Goal: Complete application form

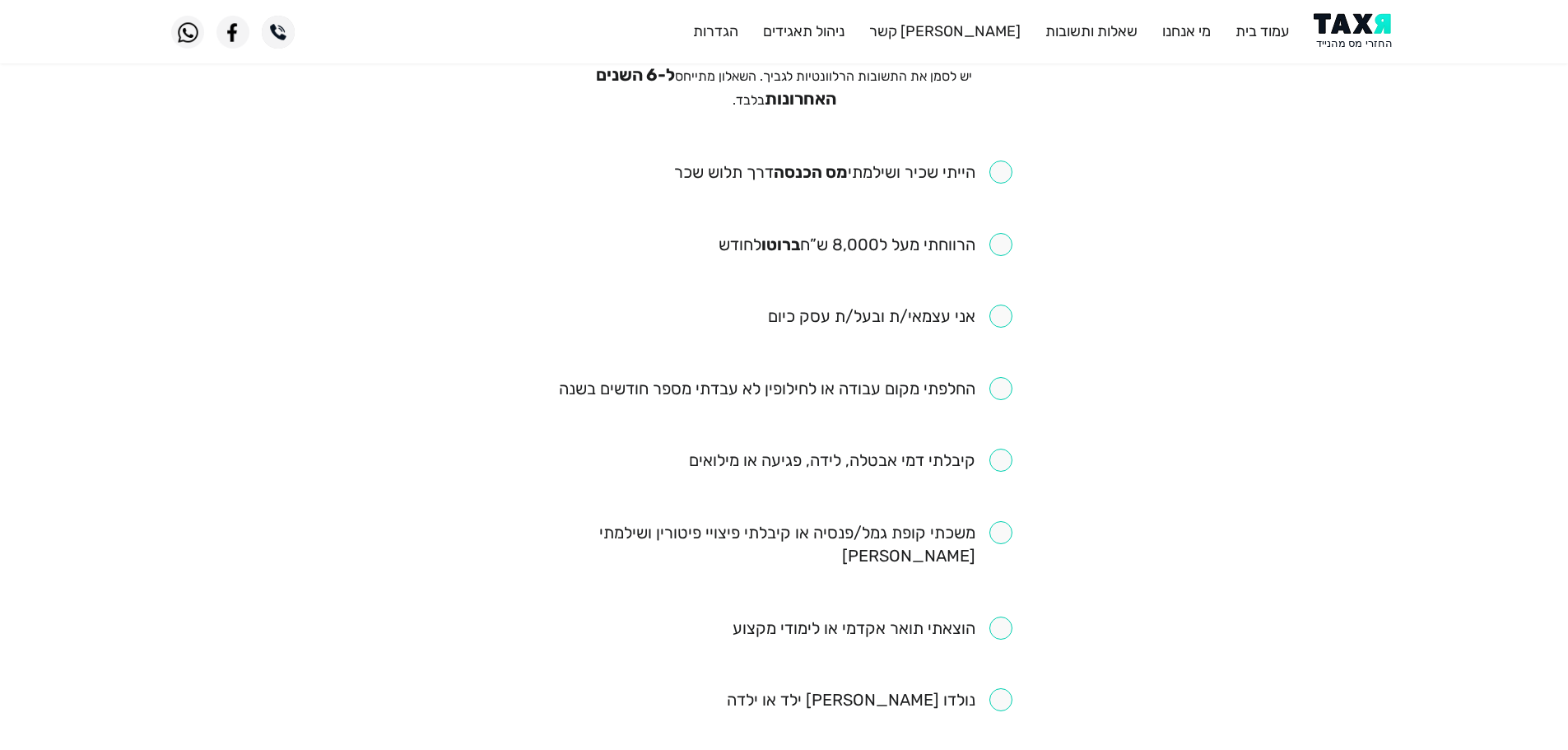
scroll to position [164, 0]
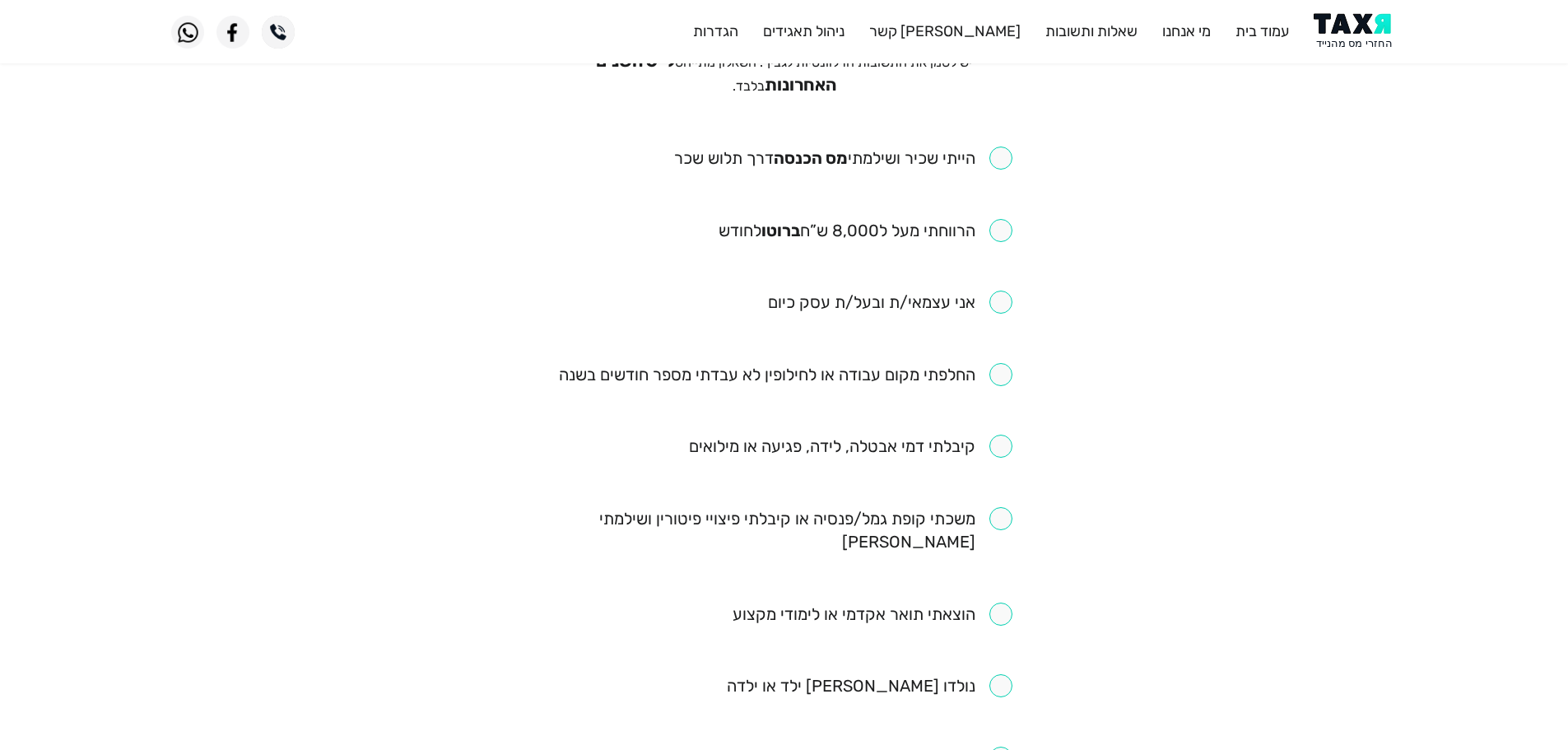
click at [998, 377] on input "checkbox" at bounding box center [784, 374] width 453 height 23
checkbox input "true"
click at [1005, 146] on input "checkbox" at bounding box center [843, 157] width 338 height 23
checkbox input "true"
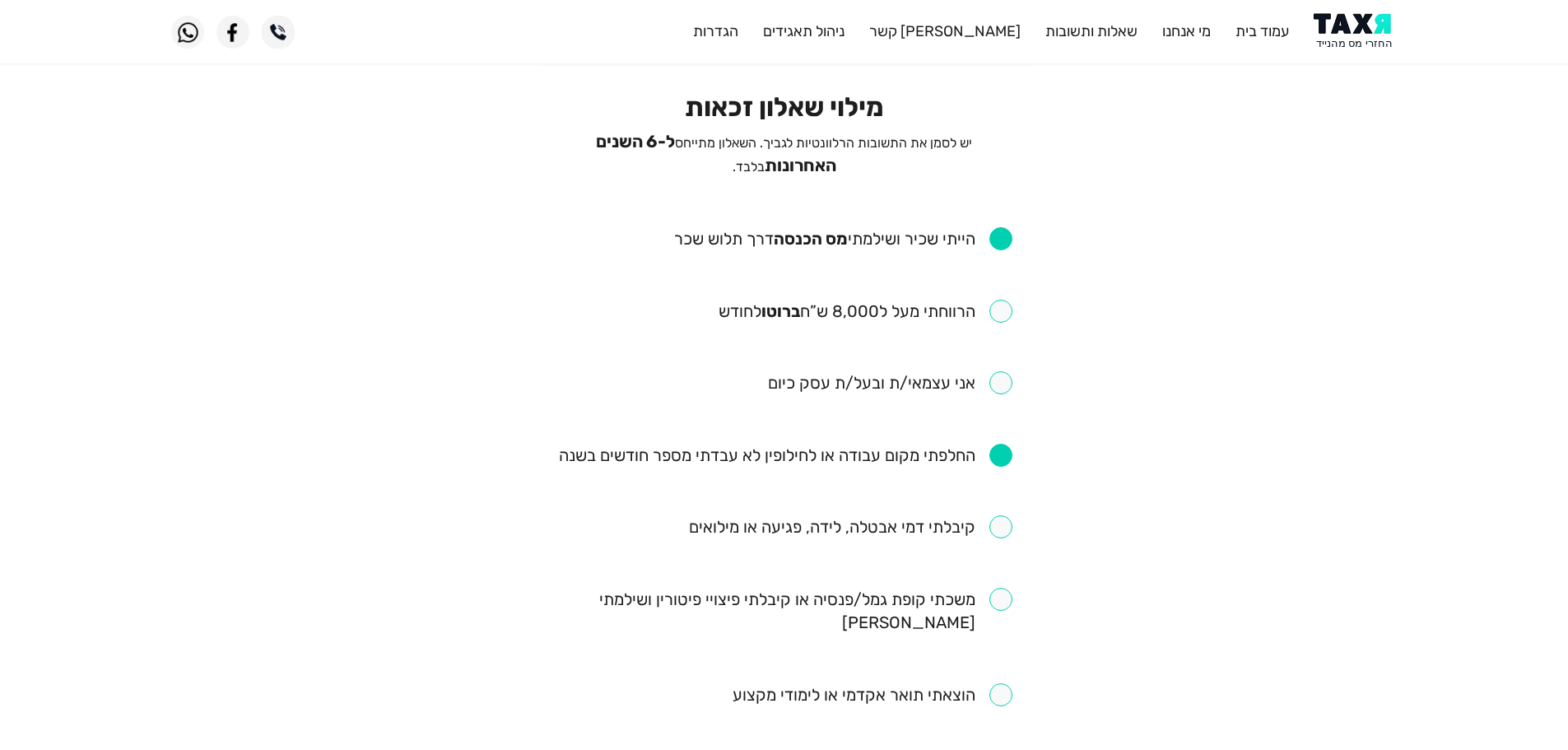
scroll to position [83, 0]
click at [1000, 305] on input "checkbox" at bounding box center [865, 312] width 294 height 23
checkbox input "true"
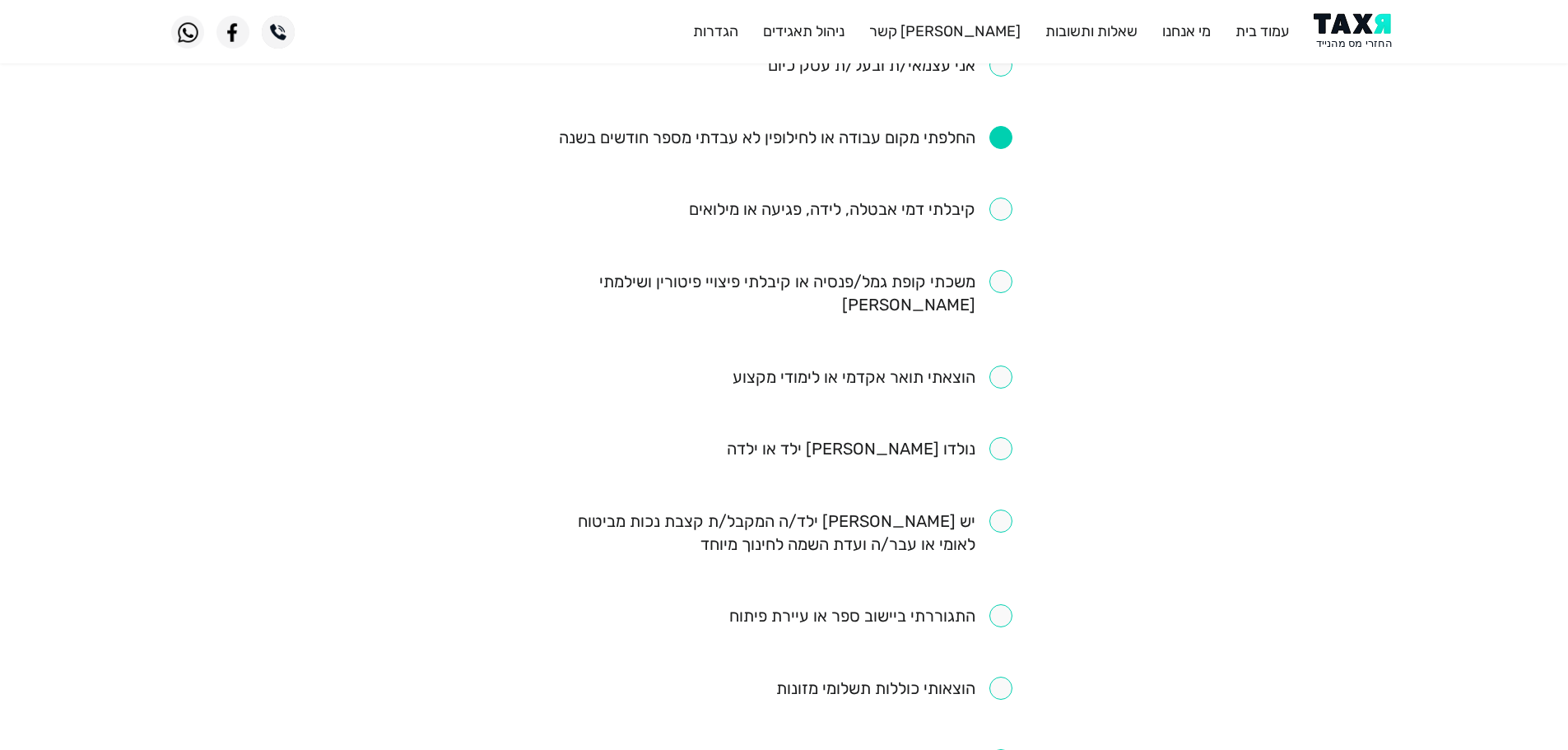
scroll to position [412, 0]
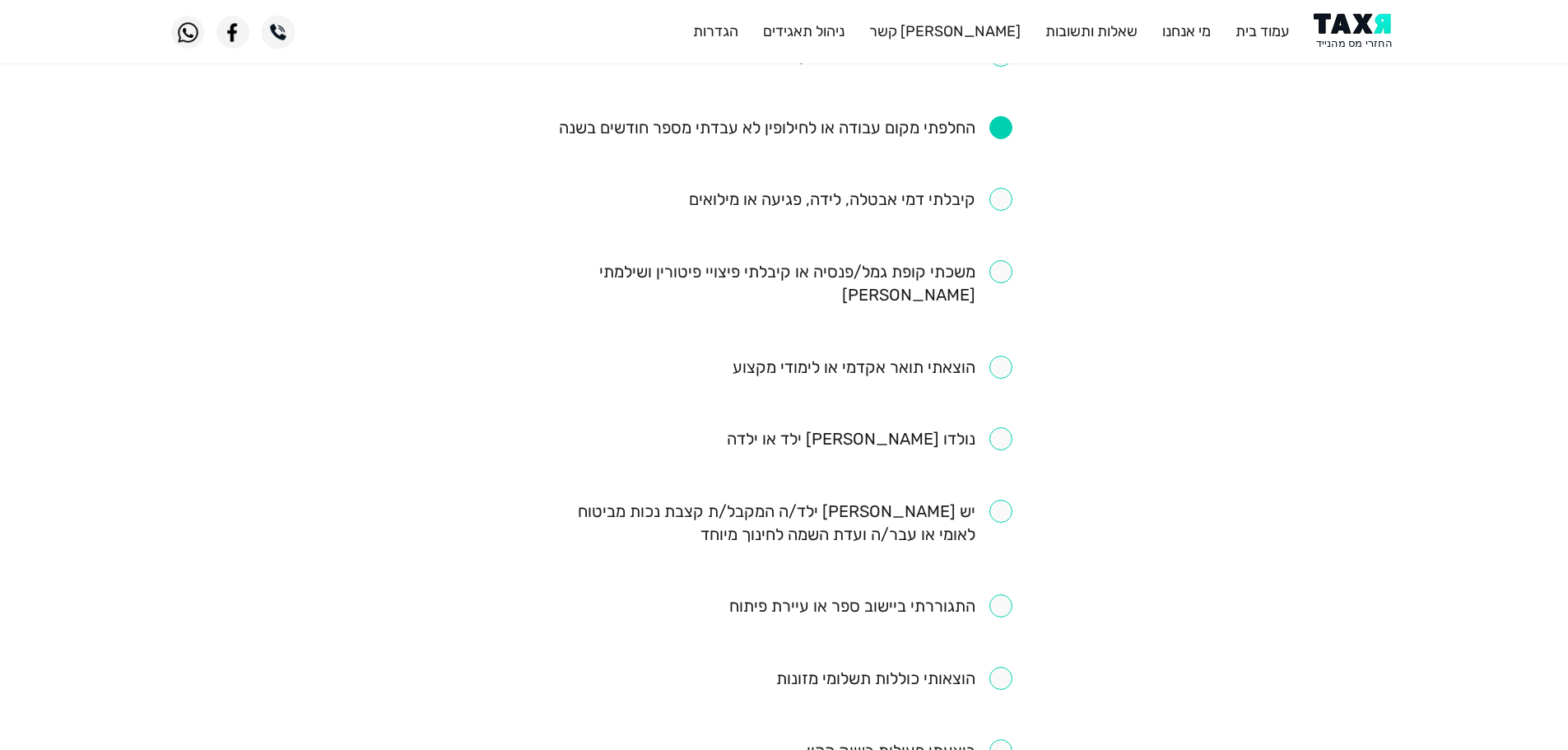
click at [996, 200] on input "checkbox" at bounding box center [851, 199] width 324 height 23
checkbox input "true"
click at [1007, 260] on input "checkbox" at bounding box center [784, 283] width 456 height 46
checkbox input "true"
click at [1004, 356] on input "checkbox" at bounding box center [872, 367] width 280 height 23
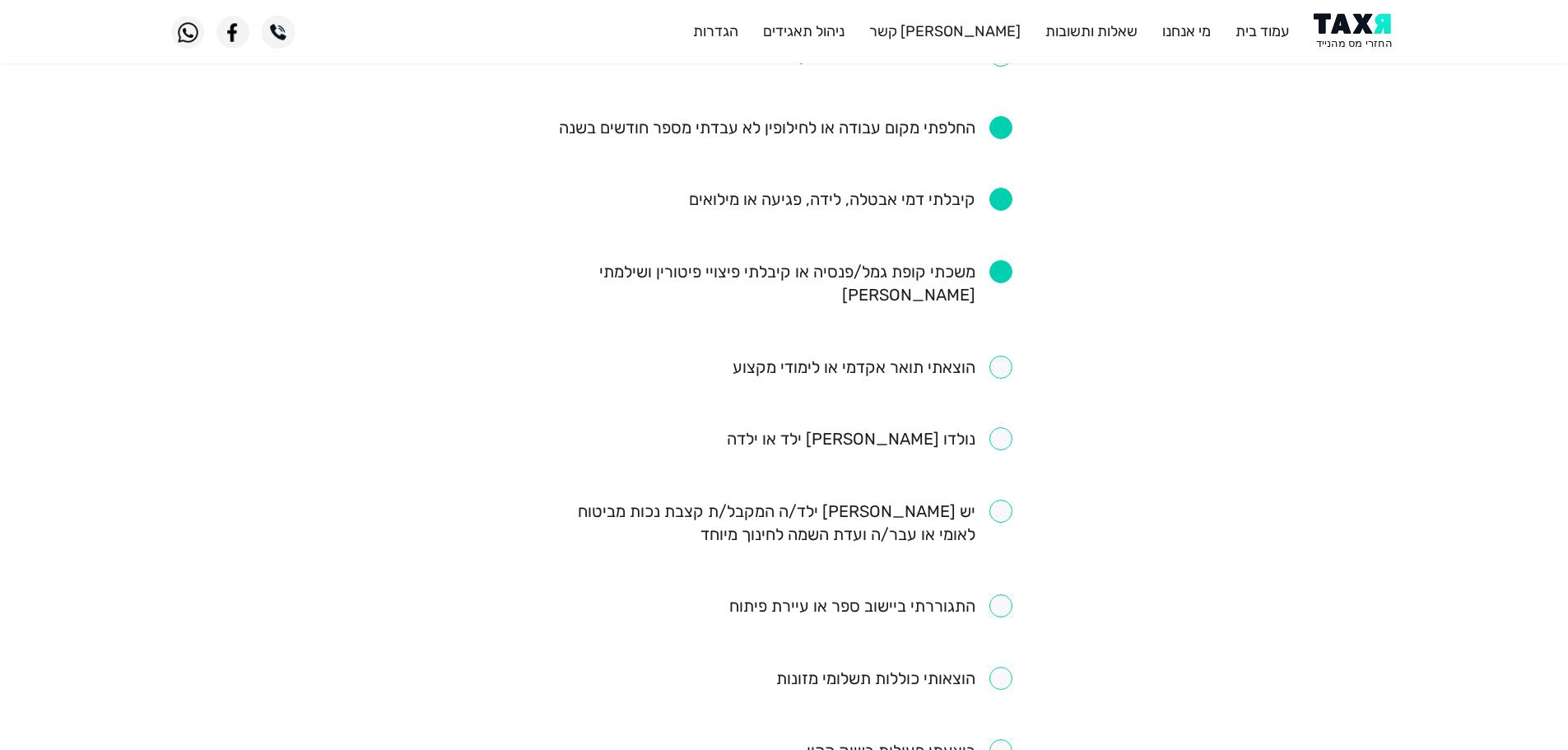
checkbox input "true"
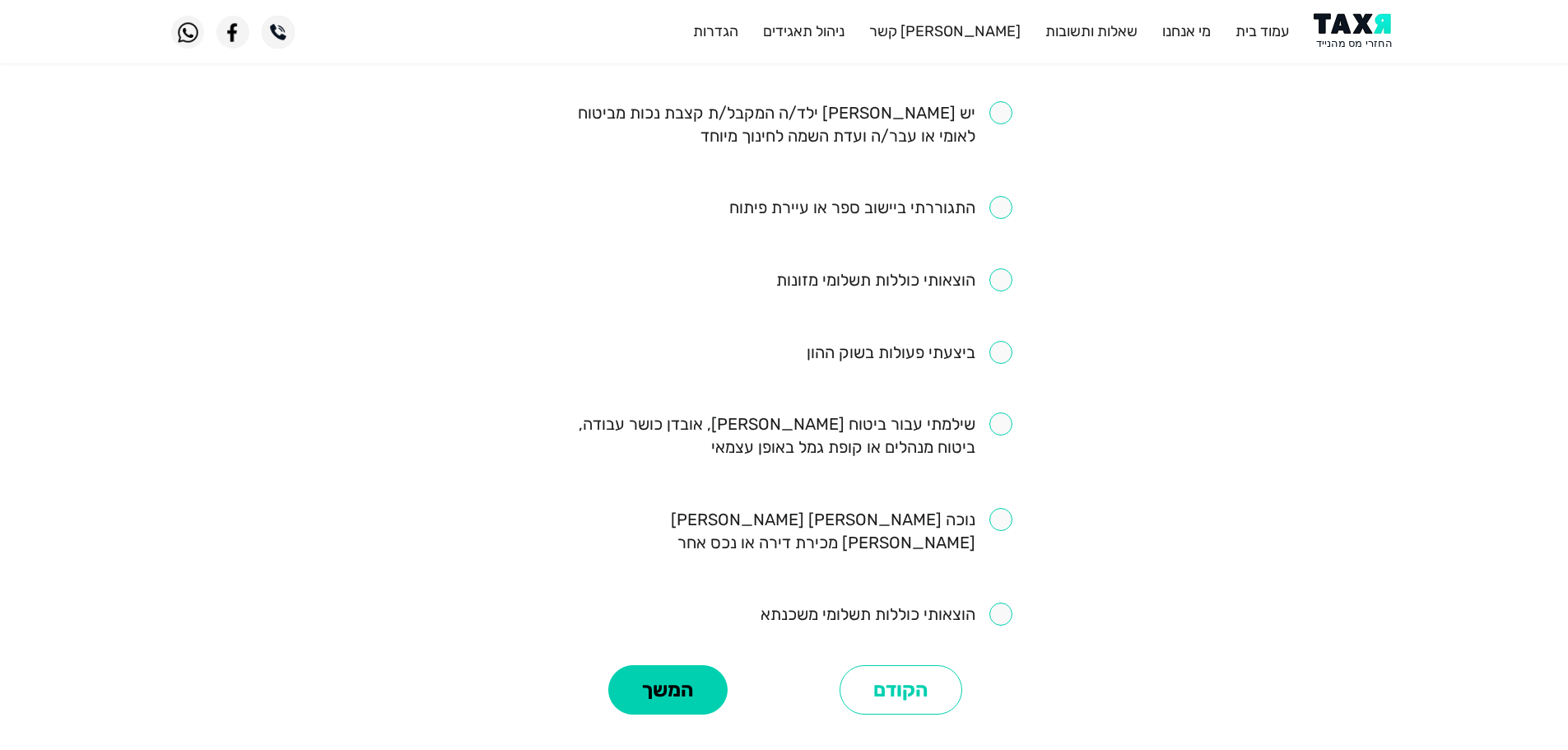
scroll to position [823, 0]
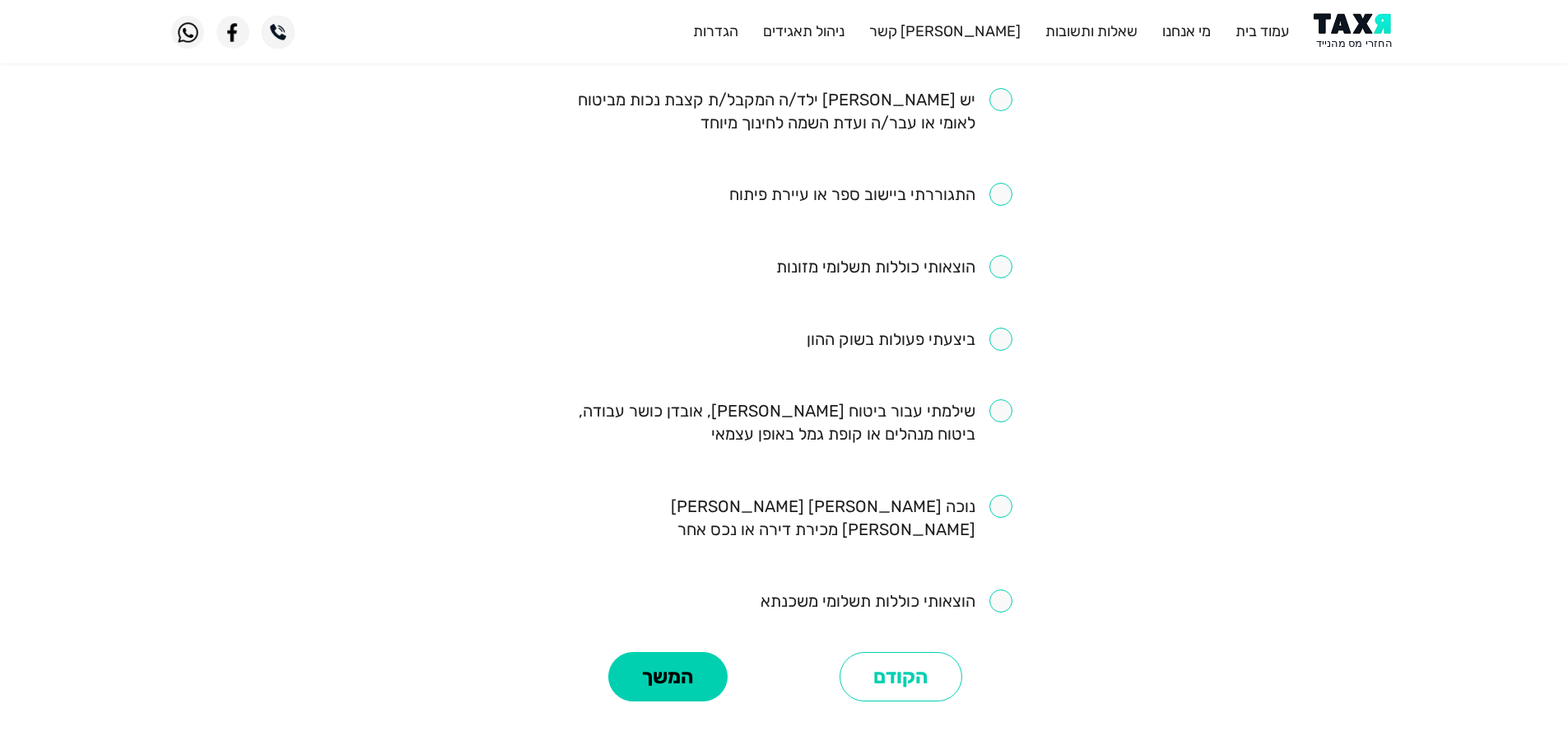
click at [997, 399] on input "checkbox" at bounding box center [784, 422] width 456 height 46
checkbox input "true"
click at [675, 652] on button "המשך" at bounding box center [667, 676] width 119 height 50
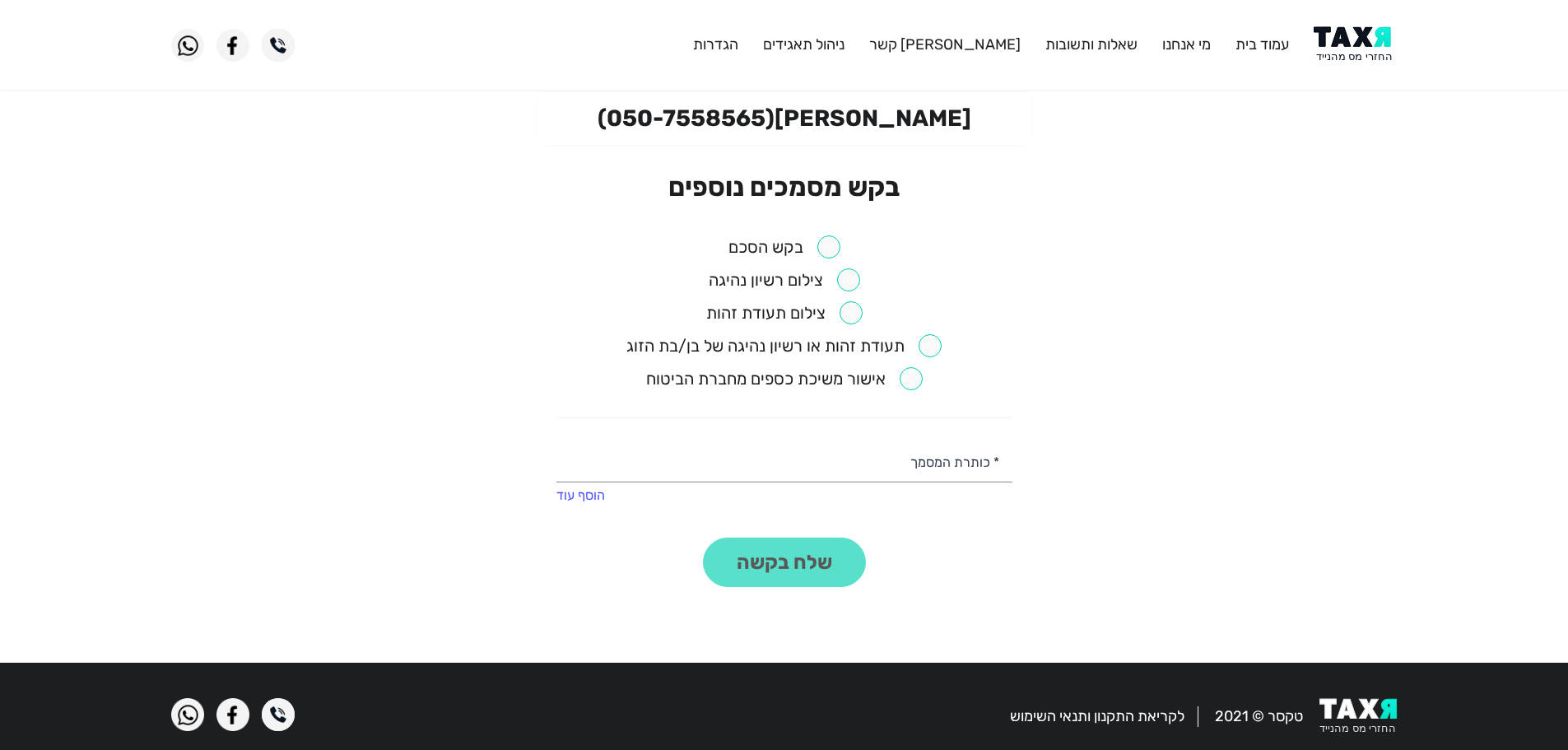
click at [834, 249] on input "checkbox" at bounding box center [784, 247] width 112 height 23
click at [830, 556] on button "שלח בקשה" at bounding box center [784, 562] width 163 height 50
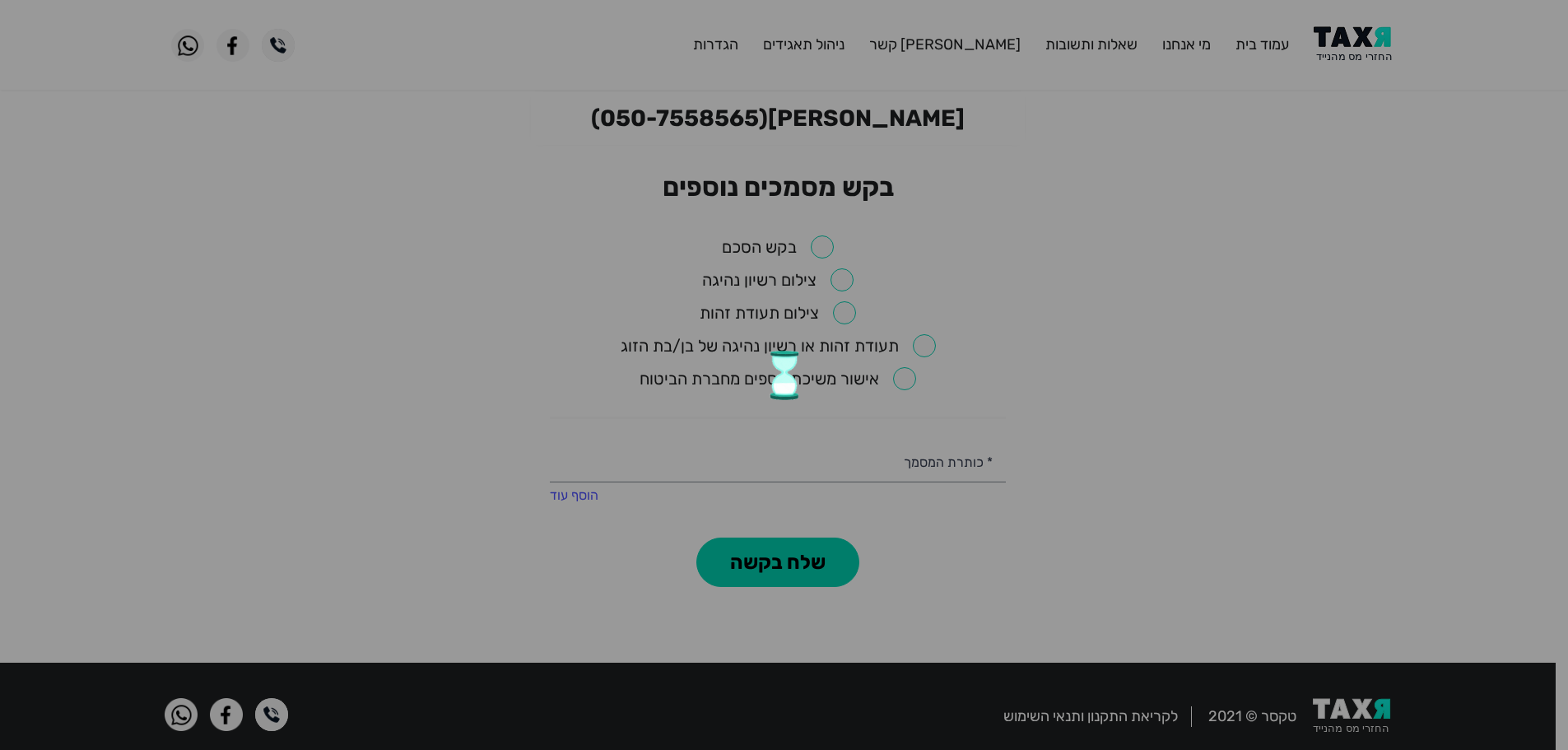
checkbox input "false"
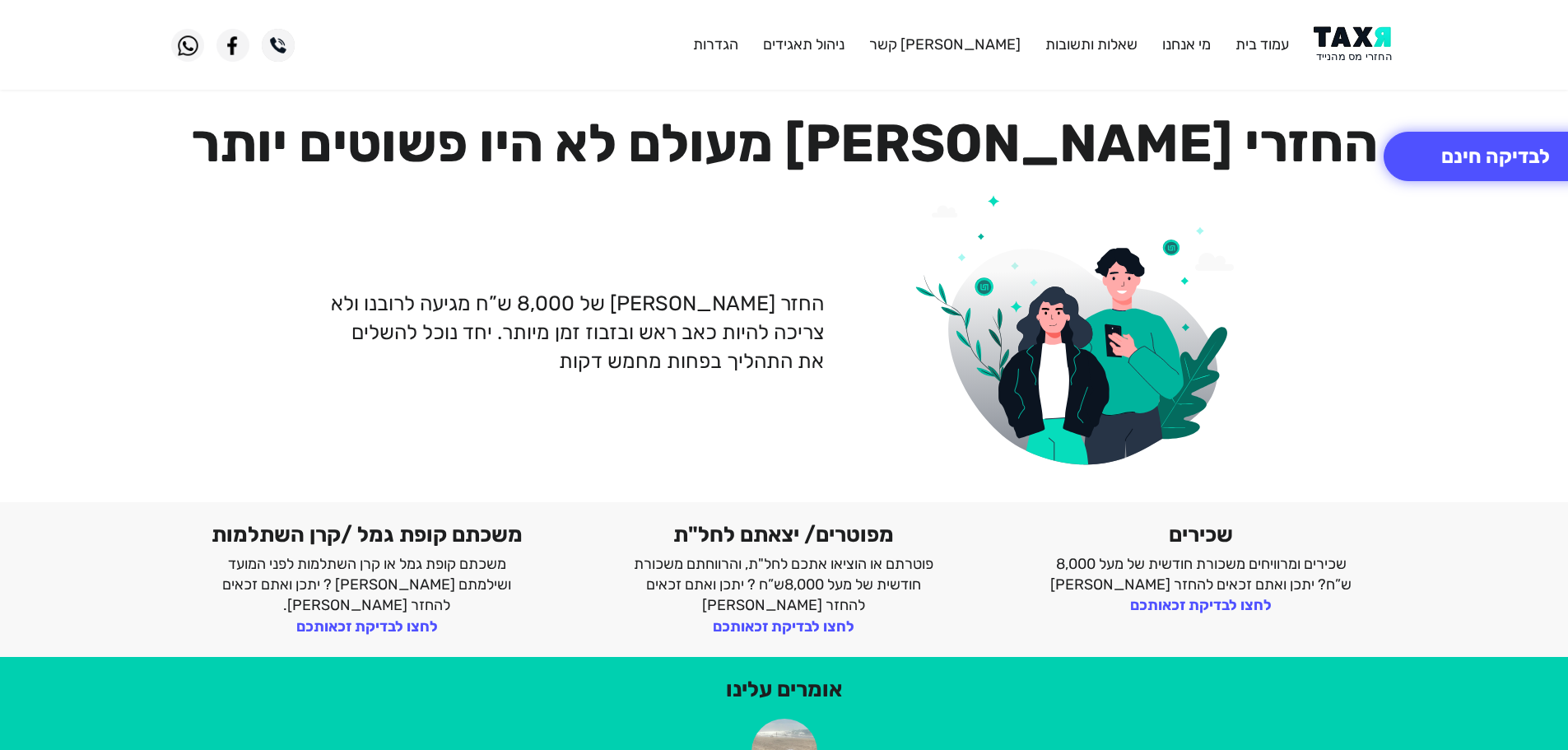
click at [1371, 41] on img at bounding box center [1355, 44] width 83 height 37
drag, startPoint x: 1521, startPoint y: 44, endPoint x: 1538, endPoint y: 42, distance: 17.1
click at [1522, 44] on header "עמוד בית מי אנחנו שאלות ותשובות צור קשר ניהול תאגידים הגדרות" at bounding box center [784, 44] width 1568 height 90
click at [1370, 42] on img at bounding box center [1355, 44] width 83 height 37
click at [1507, 160] on button "לבדיקה חינם" at bounding box center [1495, 156] width 224 height 50
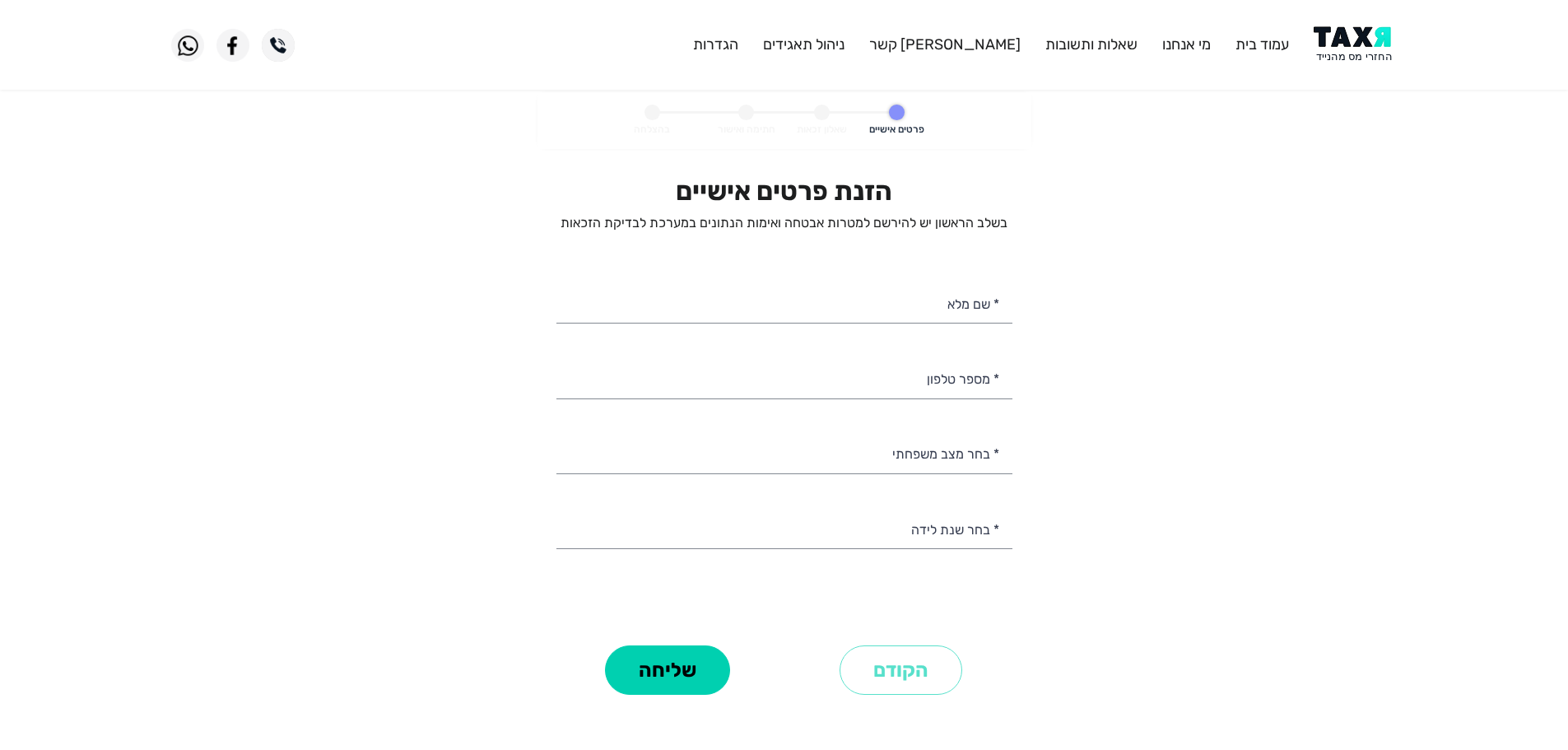
select select
click at [959, 382] on input "* מספר טלפון" at bounding box center [784, 378] width 456 height 42
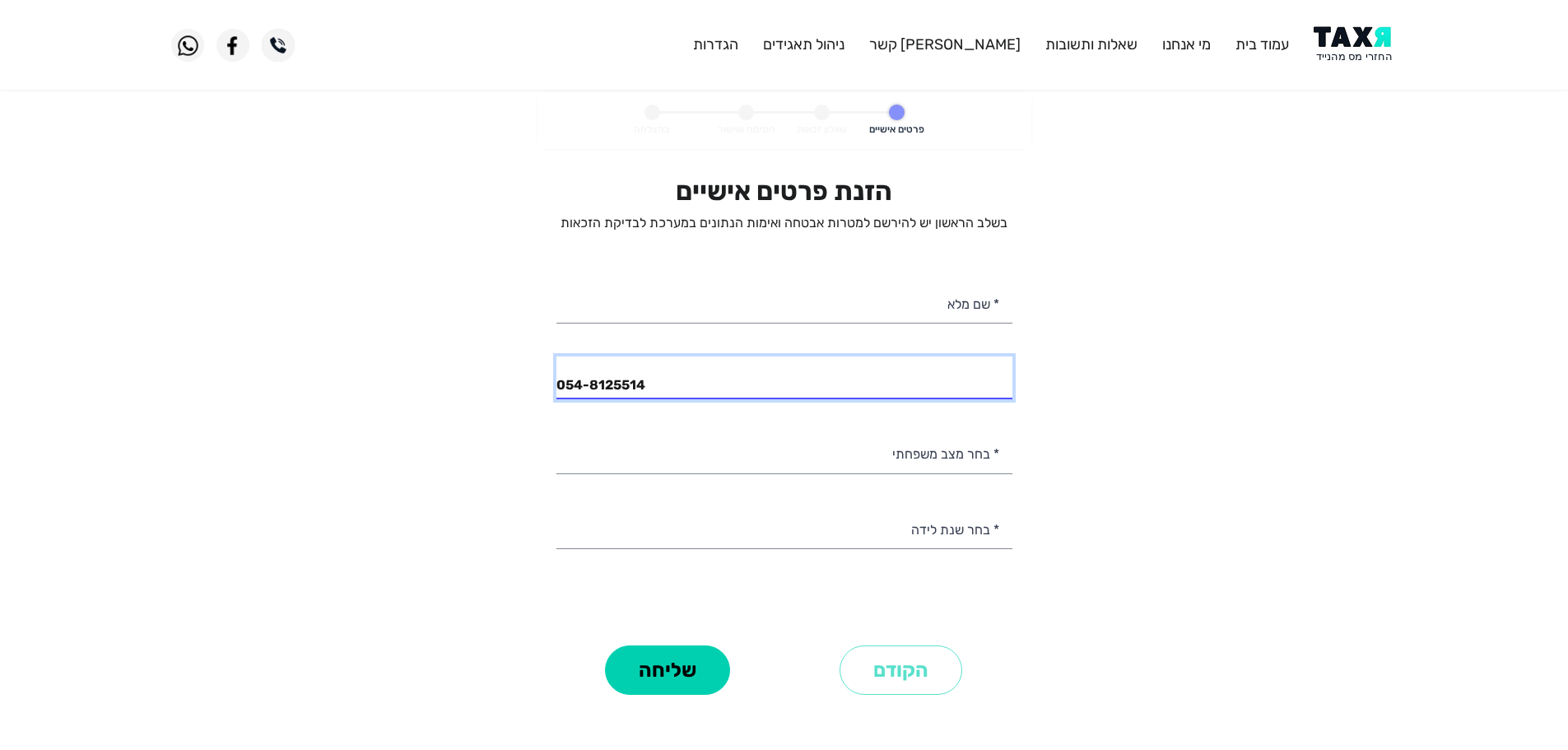
type input "054-8125514"
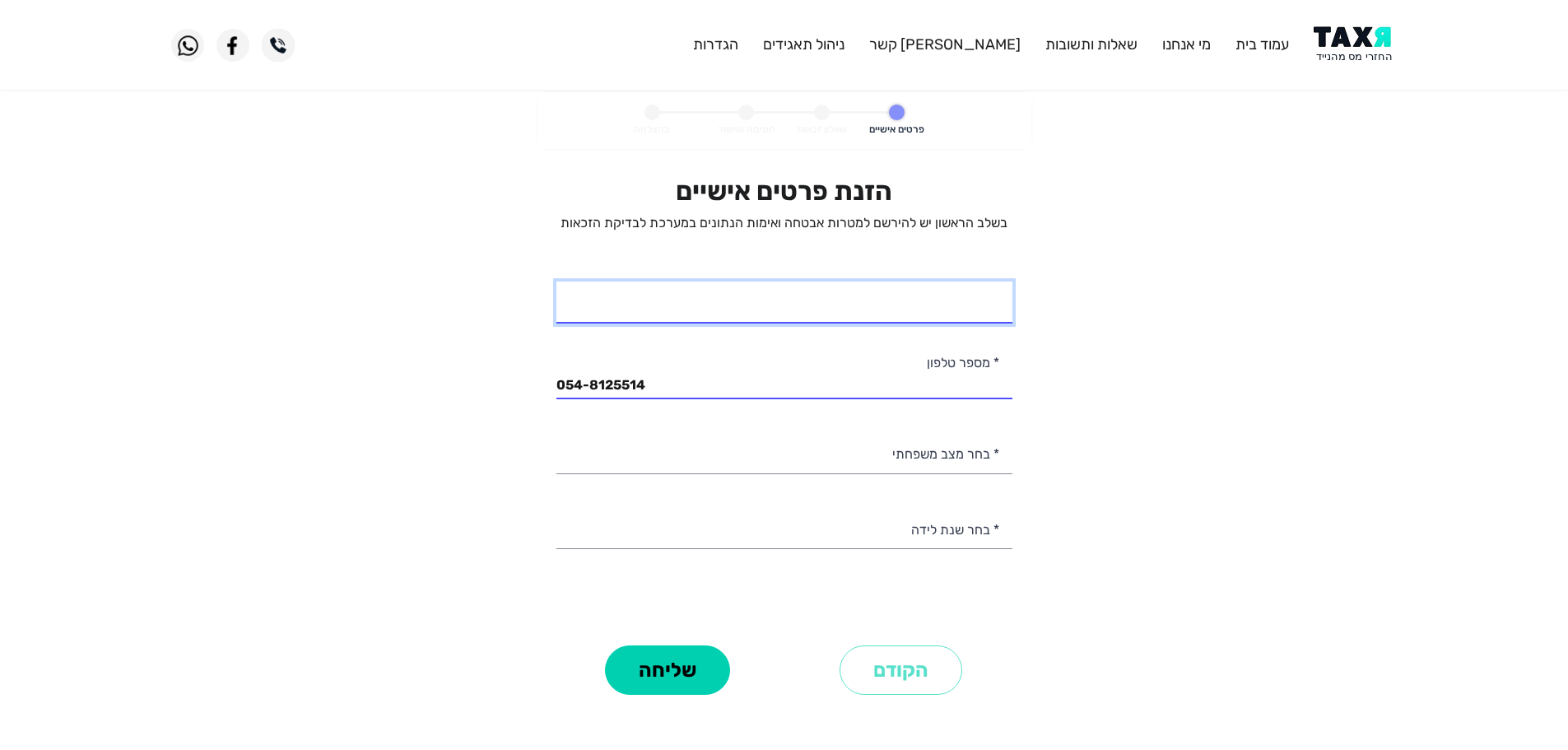
drag, startPoint x: 890, startPoint y: 291, endPoint x: 892, endPoint y: 300, distance: 9.2
click at [892, 300] on input "* שם מלא" at bounding box center [784, 303] width 456 height 42
type input "[PERSON_NAME]"
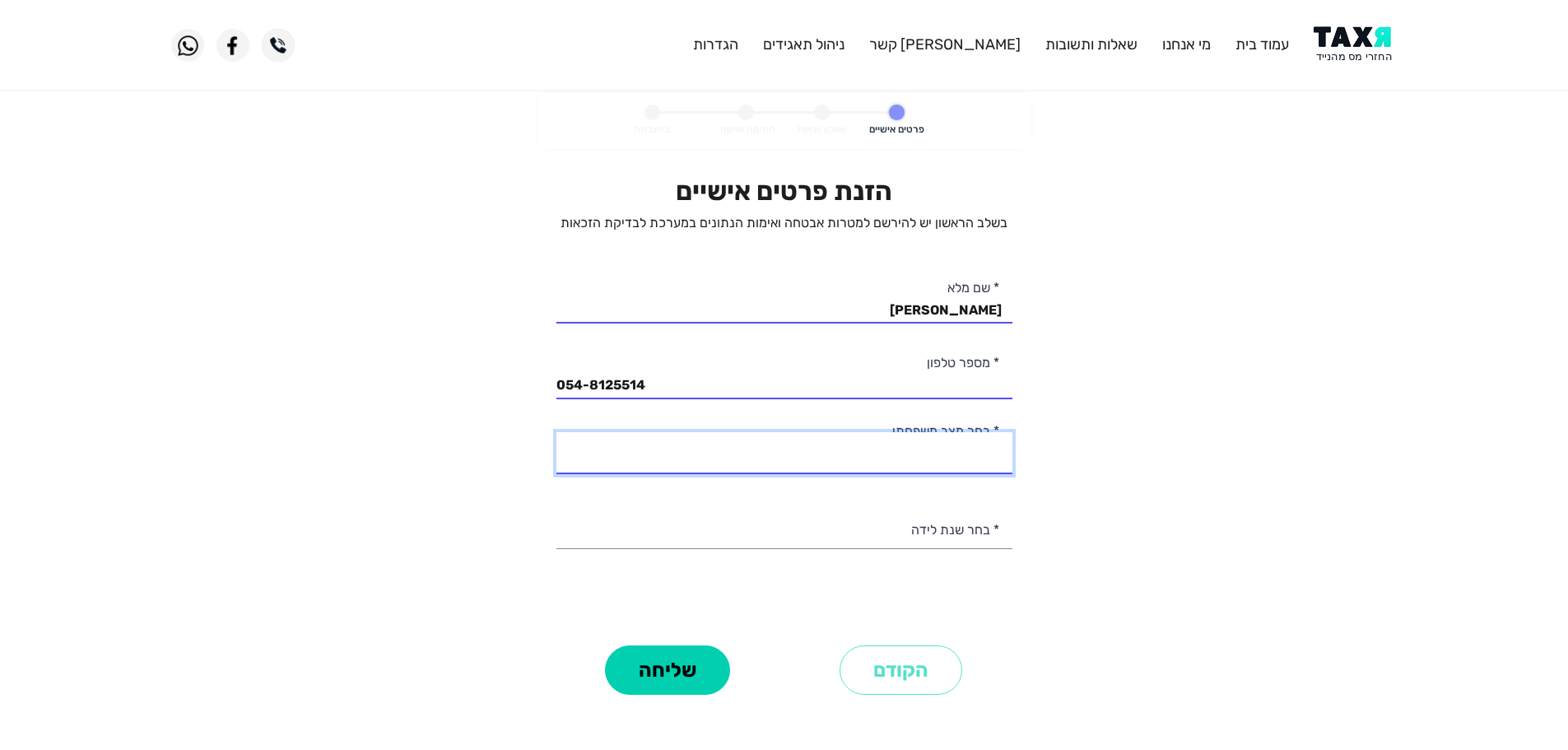
click at [959, 452] on select "רווק/ה נשוי/[PERSON_NAME]/ה אלמן/נה" at bounding box center [784, 453] width 456 height 42
select select "2: Married"
click at [557, 432] on select "רווק/ה נשוי/[PERSON_NAME]/ה אלמן/נה" at bounding box center [784, 453] width 456 height 42
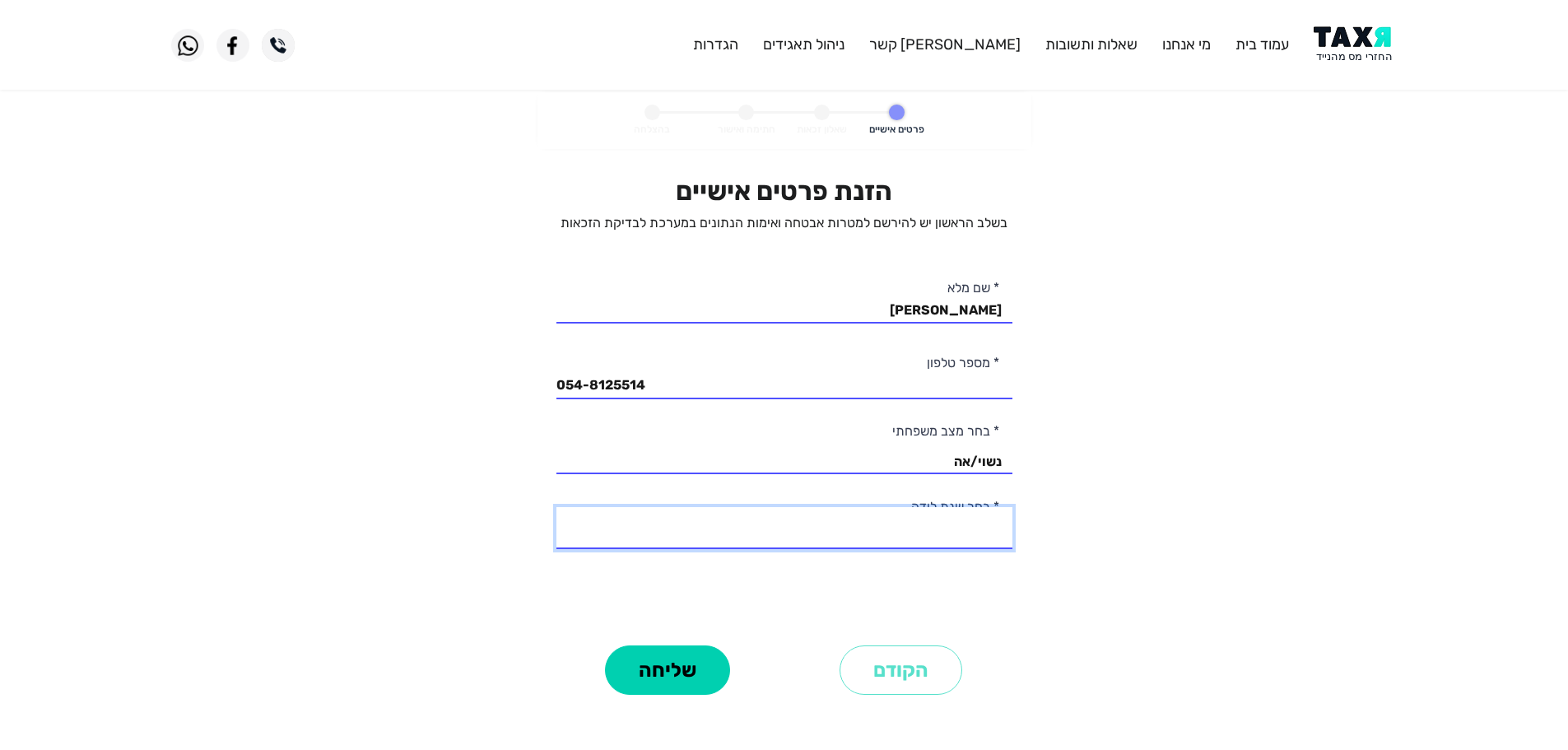
click at [954, 531] on select "2003 2002 2001 2000 1999 1998 1997 1996 1995 1994 1993 1992 1991 1990 1989 1988…" at bounding box center [784, 528] width 456 height 42
select select "12: 1992"
click at [557, 507] on select "2003 2002 2001 2000 1999 1998 1997 1996 1995 1994 1993 1992 1991 1990 1989 1988…" at bounding box center [784, 528] width 456 height 42
click at [703, 673] on button "שליחה" at bounding box center [667, 670] width 125 height 50
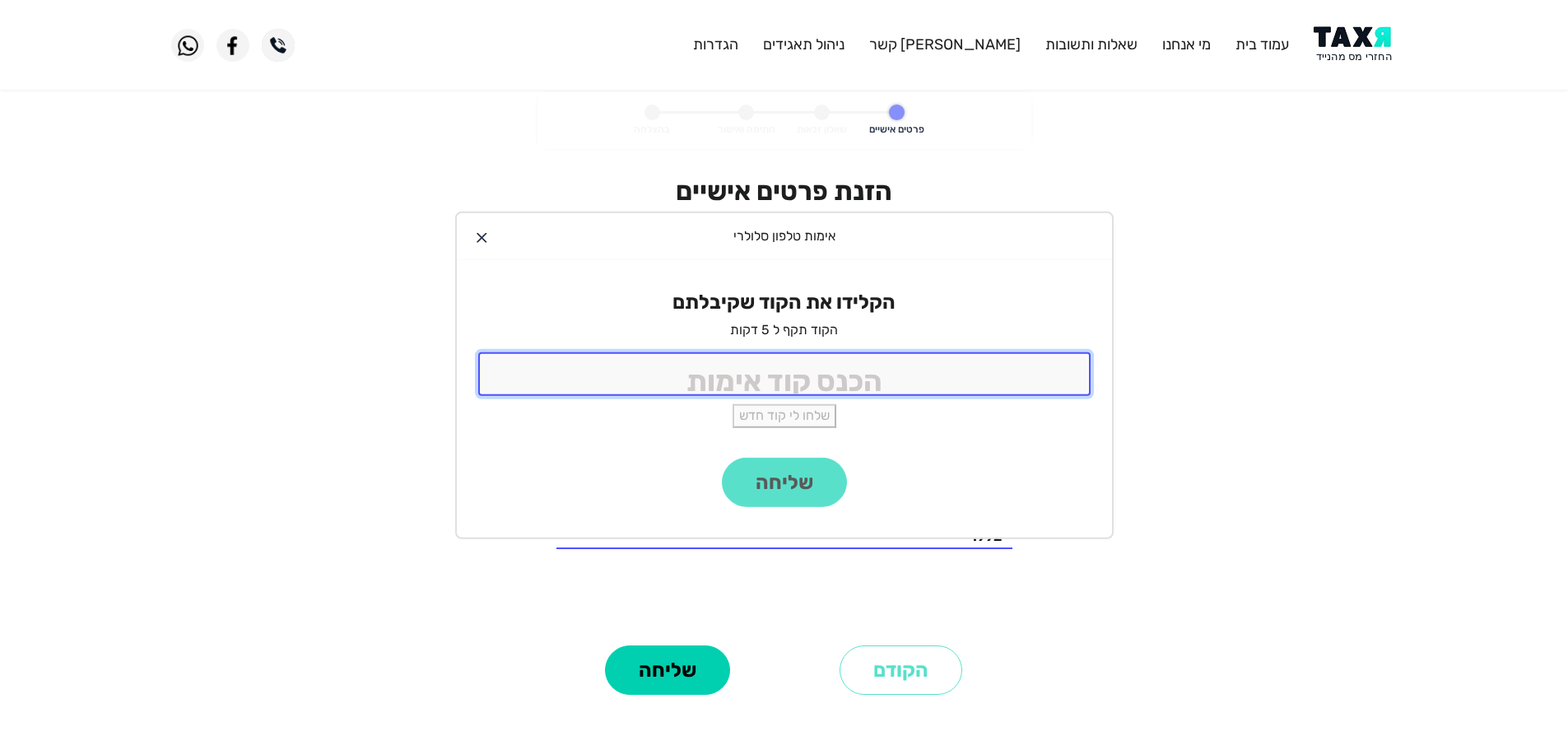
click at [991, 378] on input "tel" at bounding box center [784, 374] width 612 height 44
type input "9988"
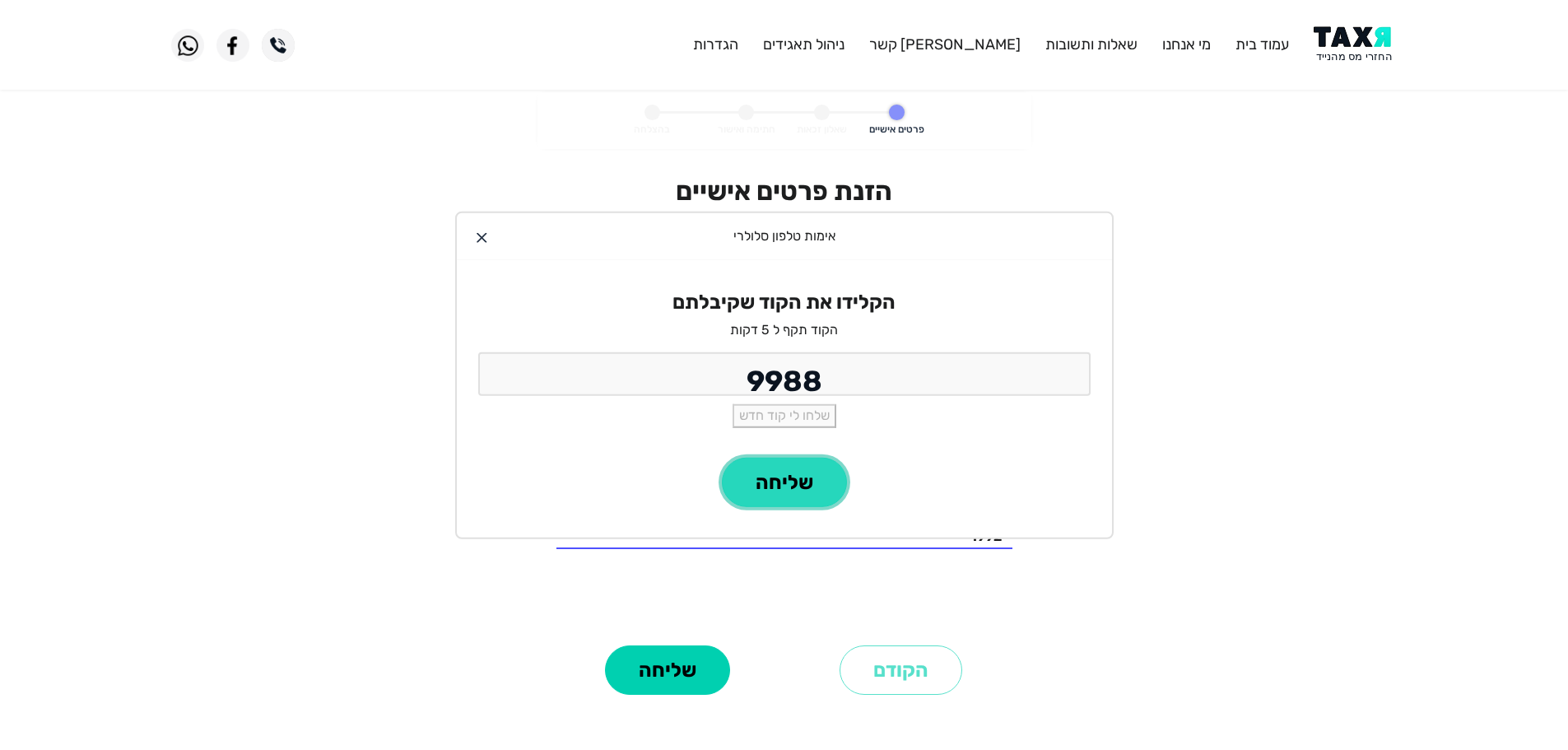
click at [834, 492] on button "שליחה" at bounding box center [784, 482] width 125 height 50
